Goal: Check status: Check status

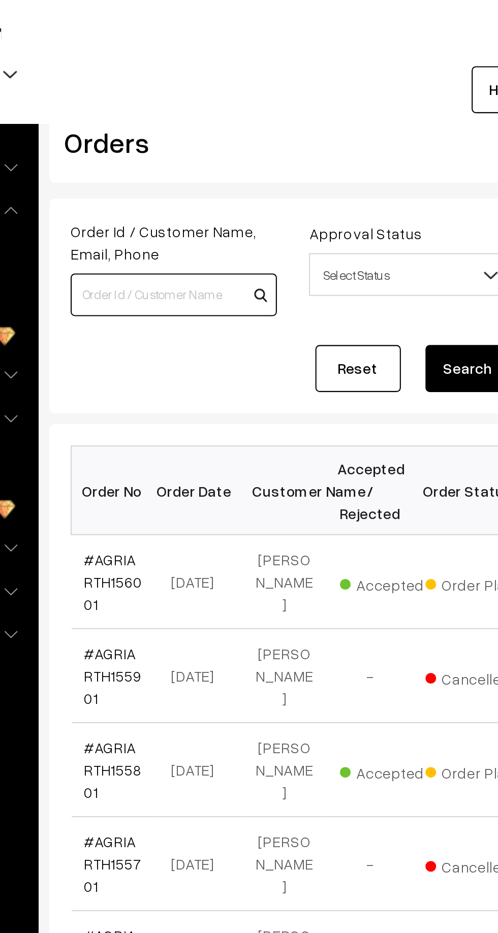
click at [180, 137] on input at bounding box center [201, 140] width 98 height 20
click at [168, 137] on input "+91 94125 93735" at bounding box center [201, 140] width 98 height 20
click at [173, 138] on input "94125 93735" at bounding box center [201, 140] width 98 height 20
click at [176, 140] on input "94125 93735" at bounding box center [201, 140] width 98 height 20
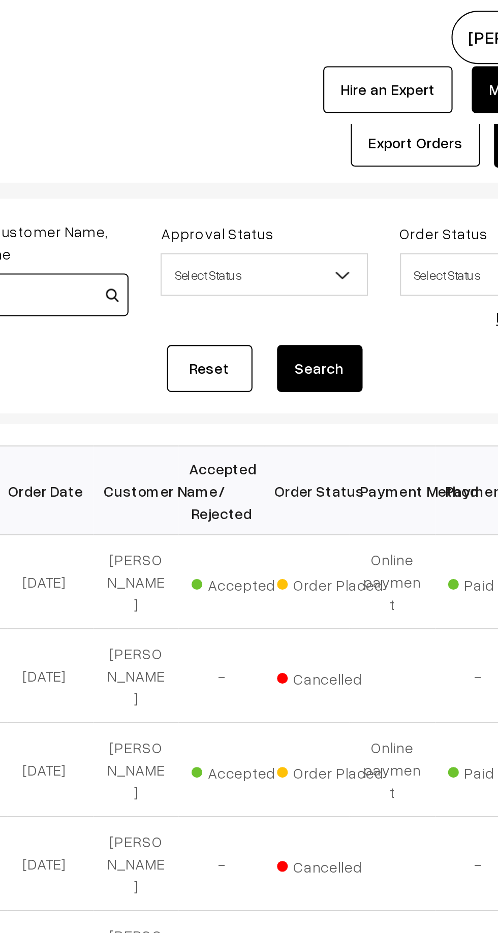
type input "9412593735"
click at [344, 177] on button "Search" at bounding box center [341, 175] width 41 height 22
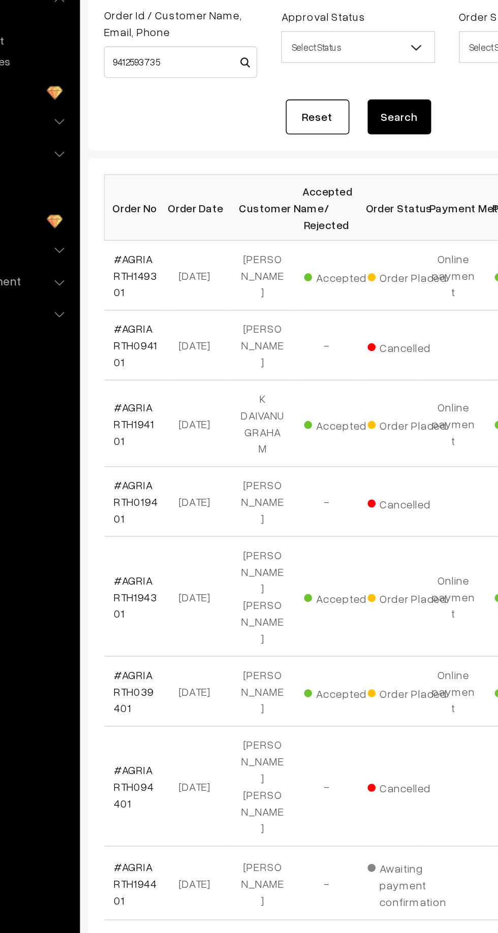
click at [170, 264] on link "#AGRIARTH149301" at bounding box center [172, 276] width 27 height 30
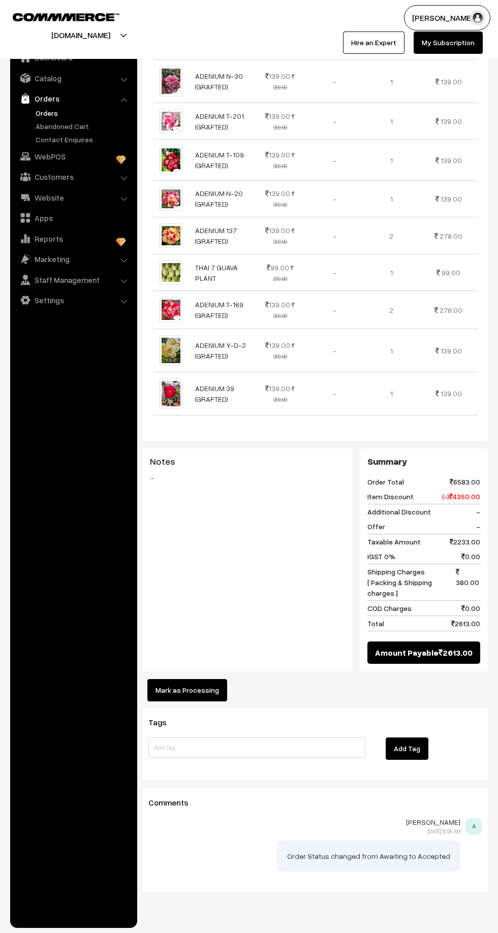
scroll to position [526, 0]
